Goal: Answer question/provide support

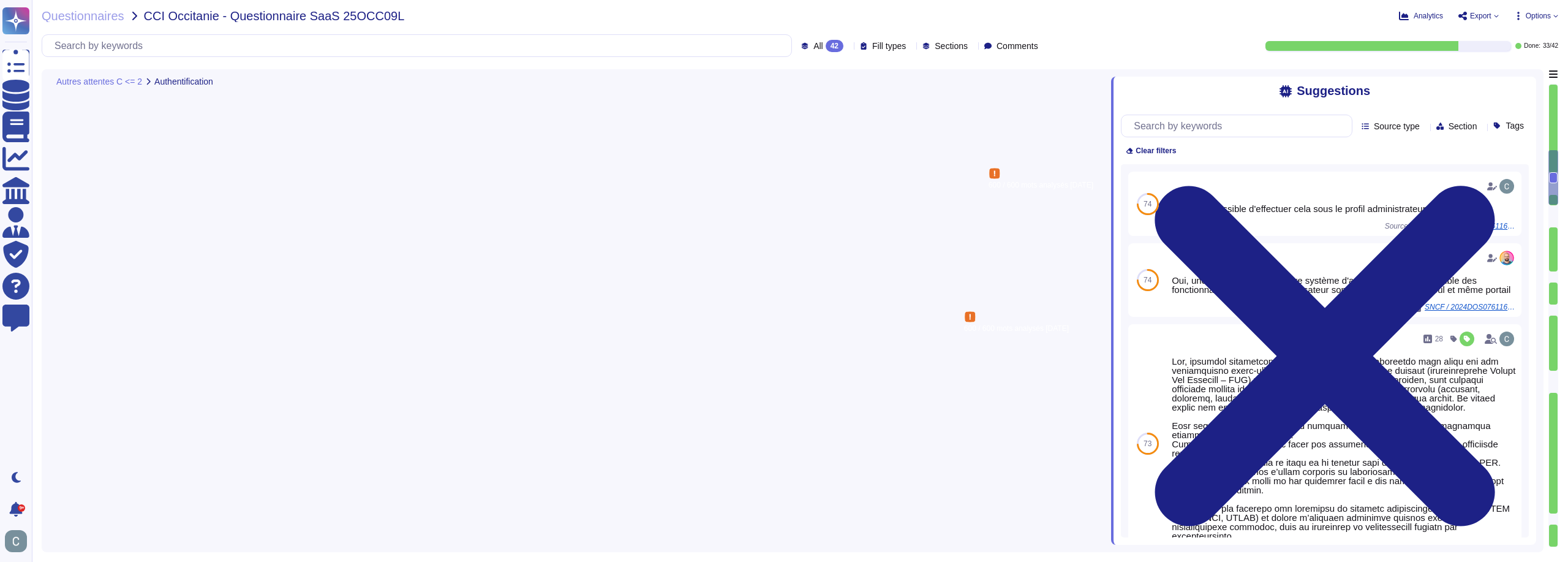
type textarea "Lor, ip dolorsit ametcon ad elit s'doeiusmodtempori utlab-etdolore (MAG) ali en…"
type textarea "Oui via SAML v2"
type textarea "AssessFirst propose la délégation d'authentification via un fournisseur d'ident…"
type textarea "Non, l'application mobile ne permet pas un accès à tous les profils/groupes. Le…"
type textarea "Non, le client ne peut pas gérer lui-même les comptes à privilège, tels que les…"
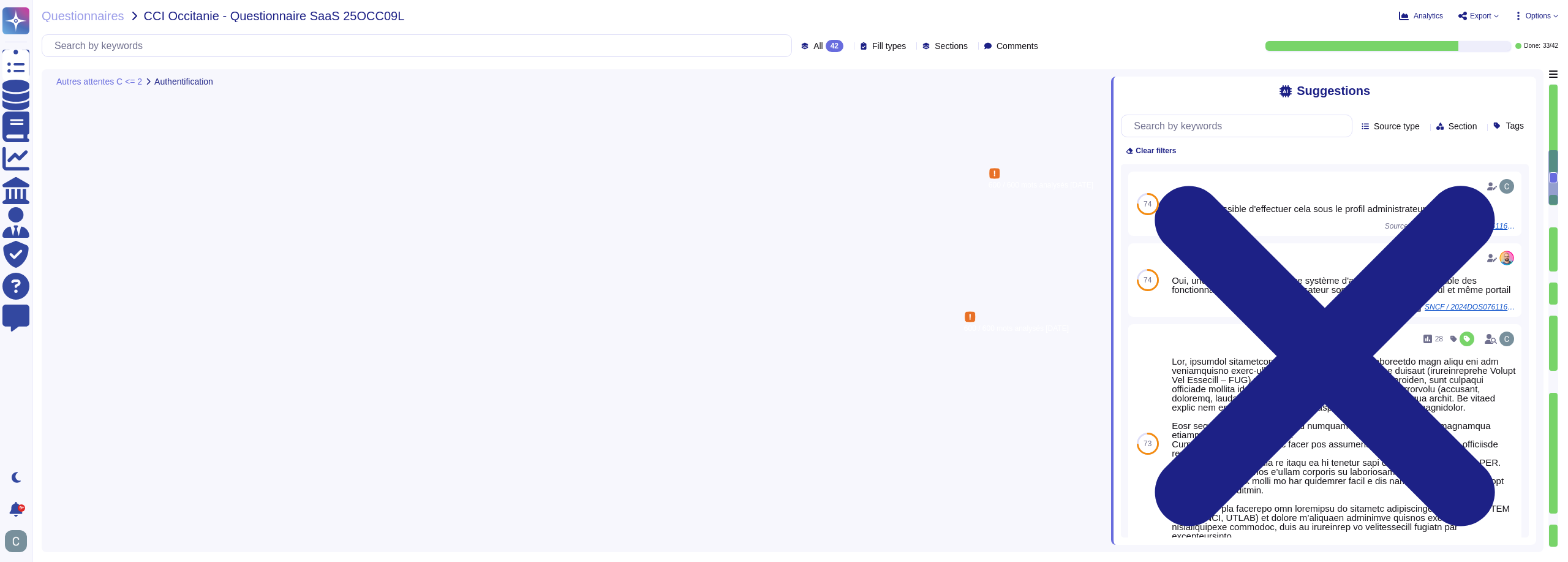
scroll to position [1, 0]
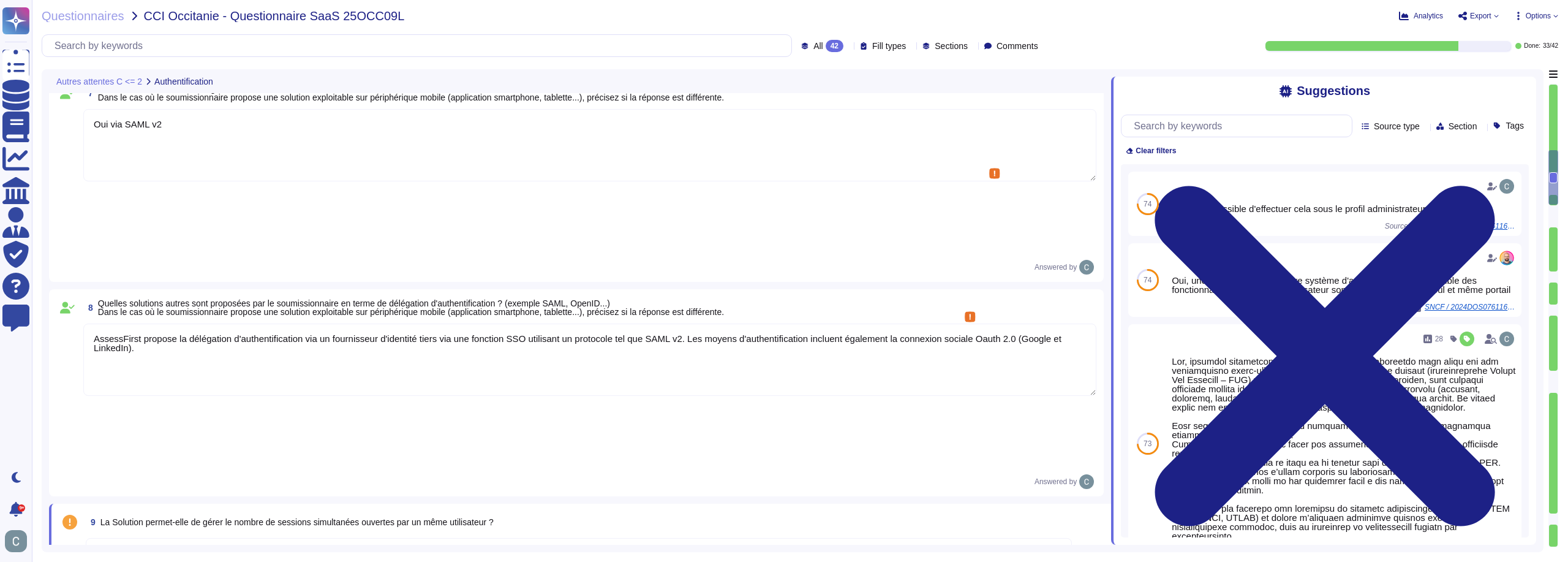
click at [696, 475] on div "Answered by" at bounding box center [590, 482] width 1014 height 15
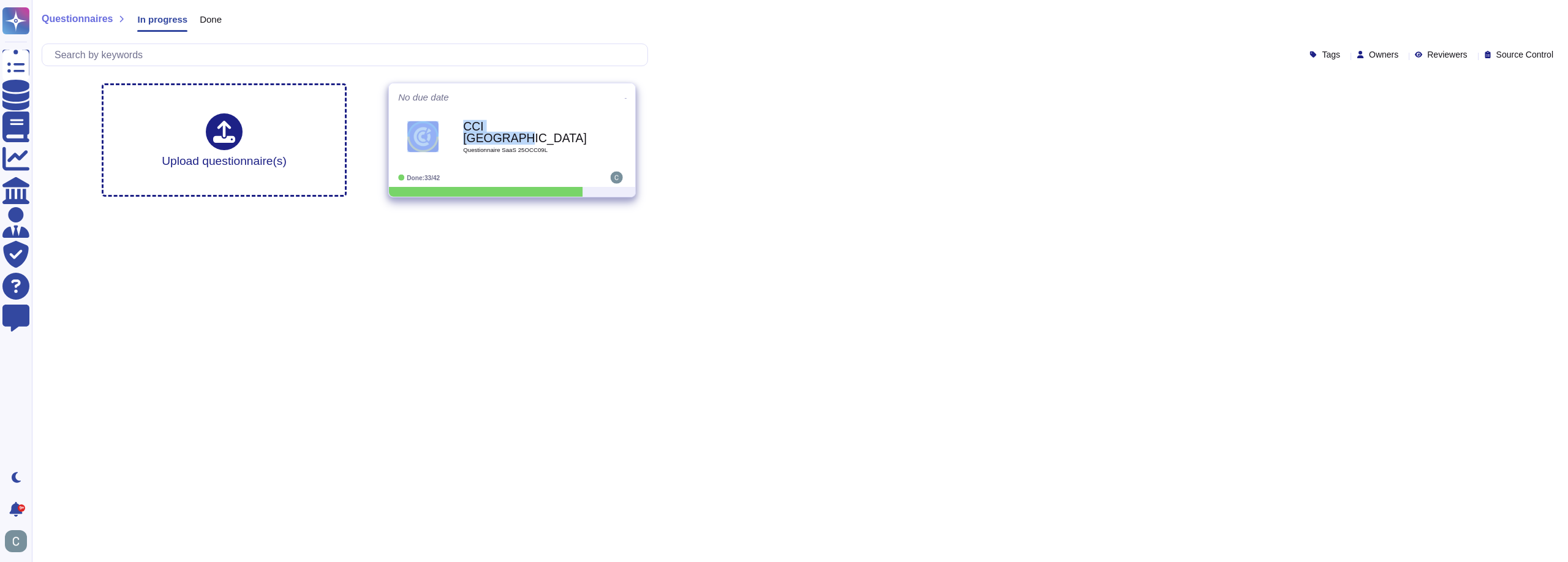
drag, startPoint x: 532, startPoint y: 131, endPoint x: 429, endPoint y: 126, distance: 103.1
click at [429, 126] on span "CCI Occitanie Questionnaire SaaS 25OCC09L" at bounding box center [512, 137] width 228 height 50
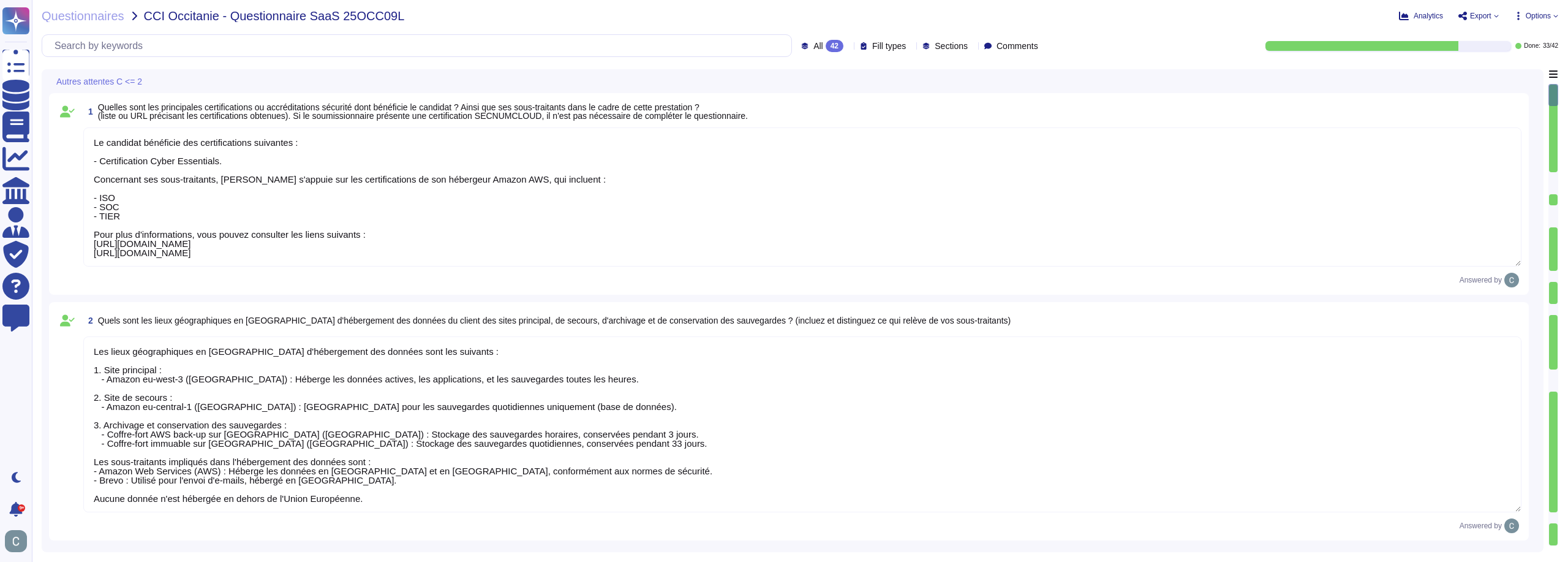
type textarea "Le candidat bénéficie des certifications suivantes : - Certification Cyber Esse…"
type textarea "Les lieux géographiques en Europe d'hébergement des données sont les suivants :…"
type textarea "L'Application impose l'utilisation de mots de passe robustes conformément aux n…"
drag, startPoint x: 139, startPoint y: 18, endPoint x: 212, endPoint y: 18, distance: 73.0
click at [212, 18] on div "Questionnaires CCI Occitanie - Questionnaire SaaS 25OCC09L" at bounding box center [222, 15] width 363 height 12
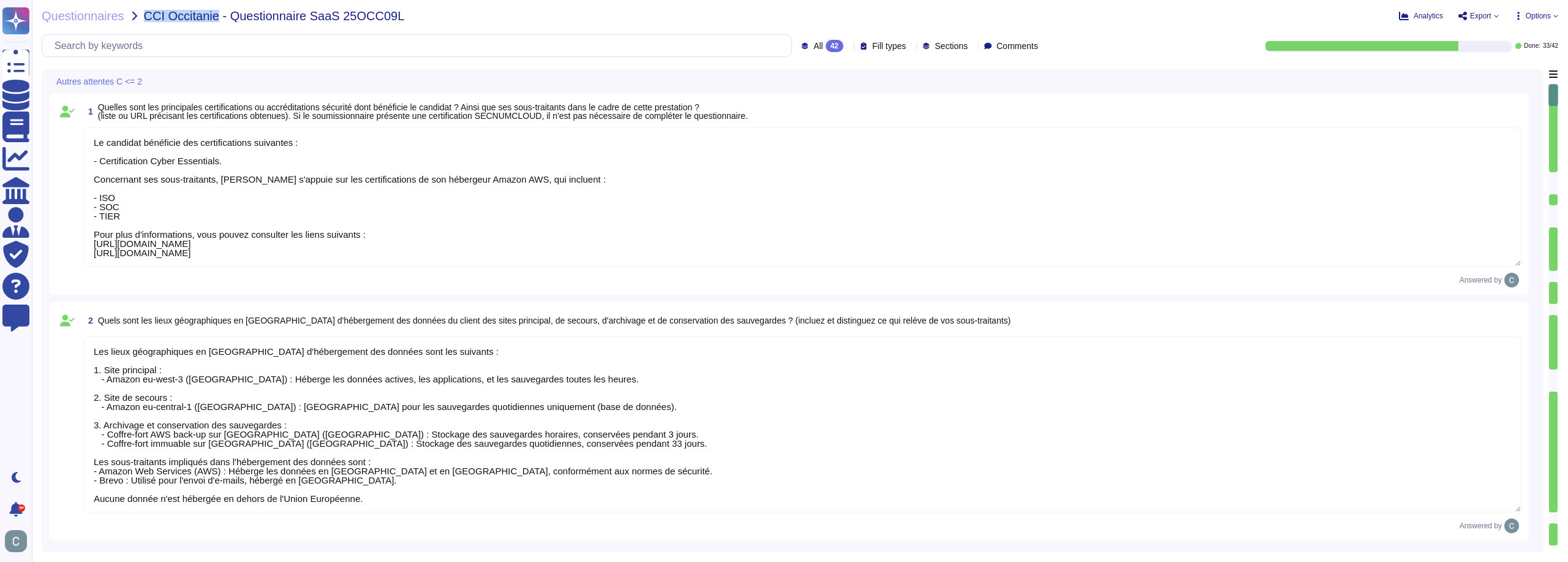
copy span "CCI Occitanie"
